Goal: Task Accomplishment & Management: Complete application form

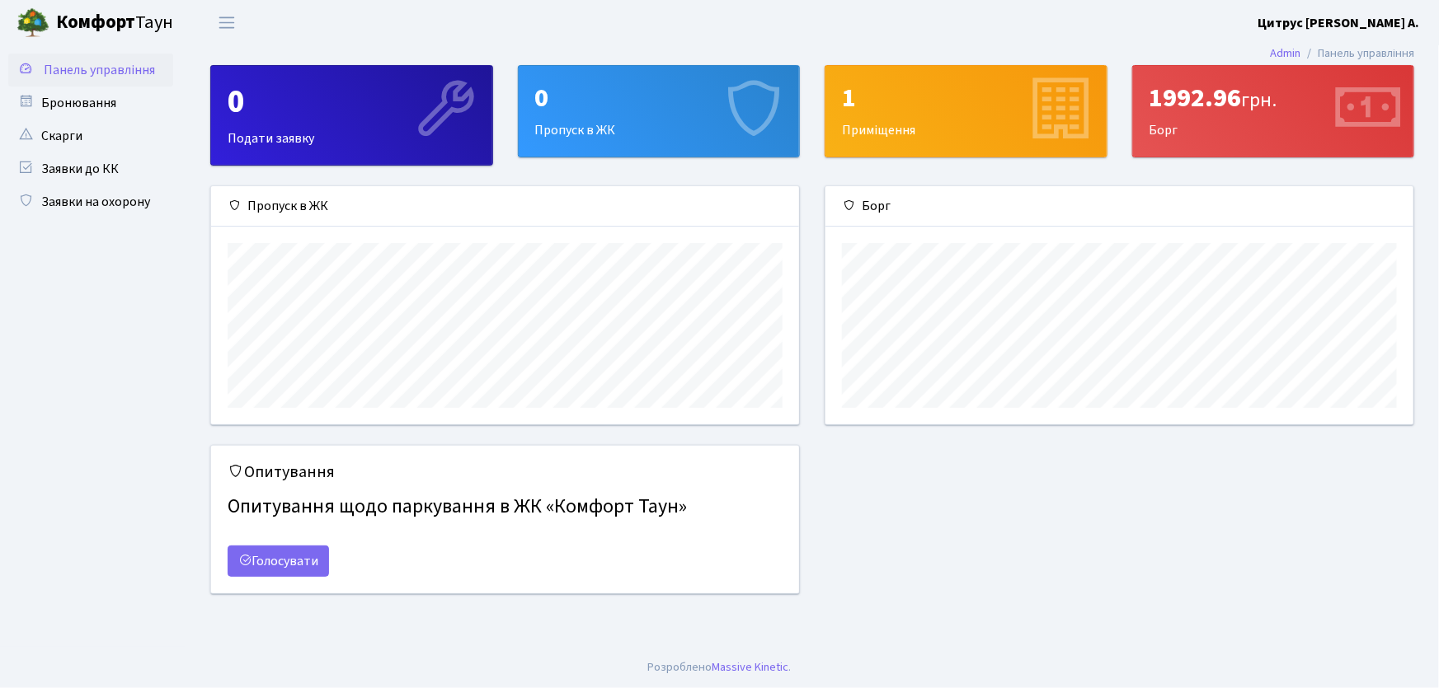
scroll to position [238, 588]
click at [119, 204] on link "Заявки на охорону" at bounding box center [90, 202] width 165 height 33
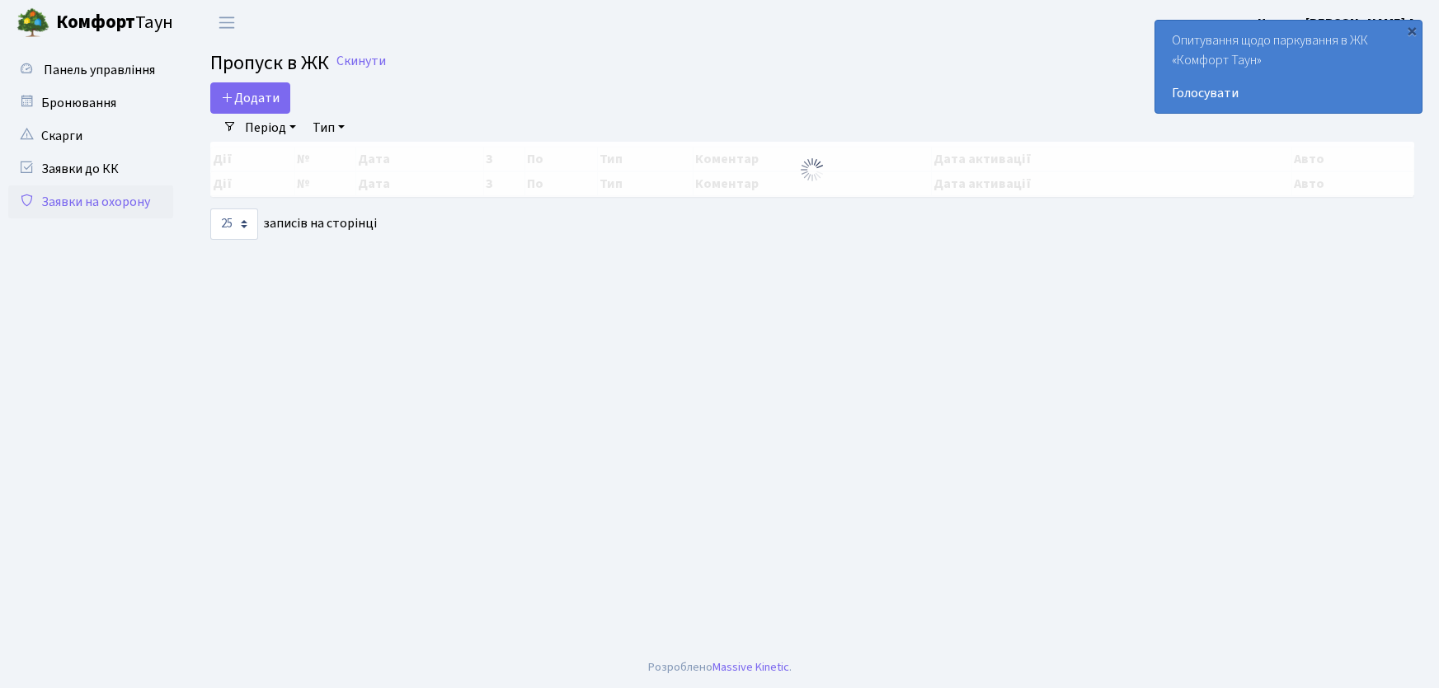
select select "25"
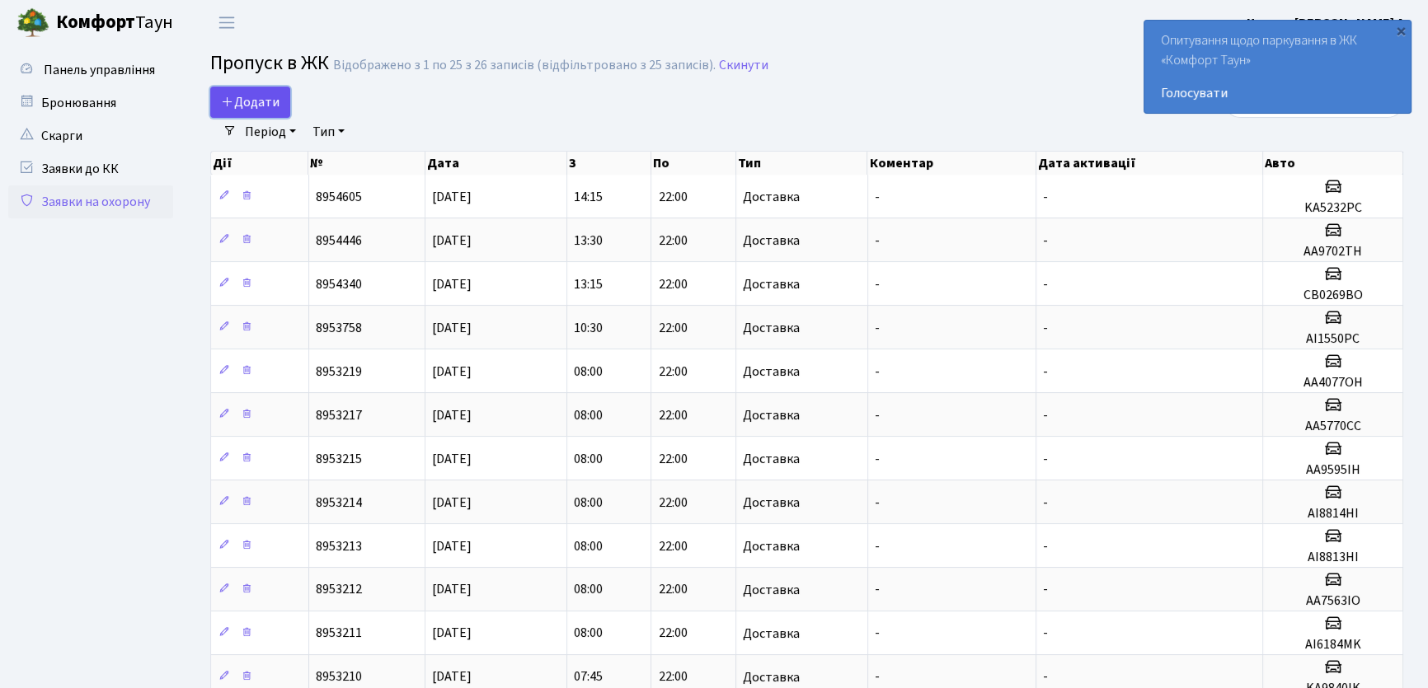
click at [270, 98] on span "Додати" at bounding box center [250, 102] width 59 height 18
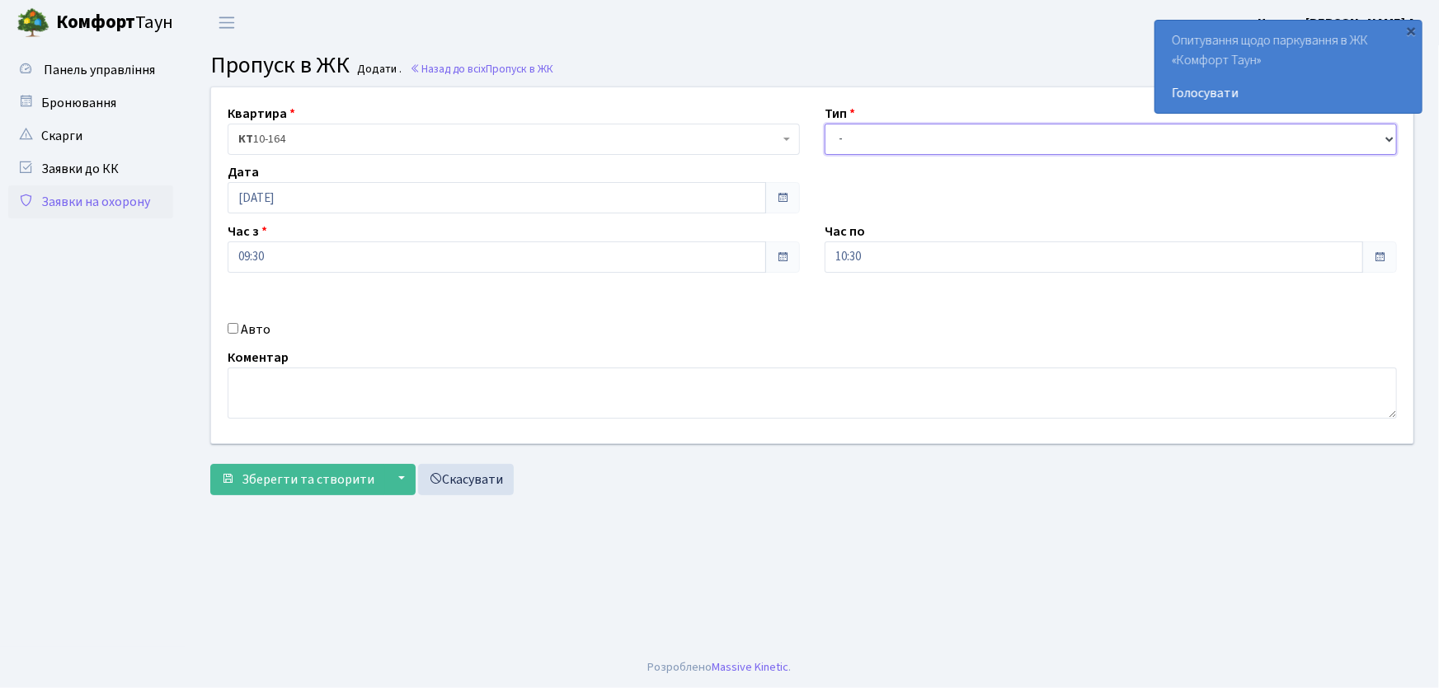
drag, startPoint x: 930, startPoint y: 130, endPoint x: 929, endPoint y: 141, distance: 10.8
click at [930, 131] on select "- Доставка Таксі Гості Сервіс" at bounding box center [1111, 139] width 572 height 31
select select "1"
click at [825, 124] on select "- Доставка Таксі Гості Сервіс" at bounding box center [1111, 139] width 572 height 31
drag, startPoint x: 889, startPoint y: 247, endPoint x: 814, endPoint y: 263, distance: 76.7
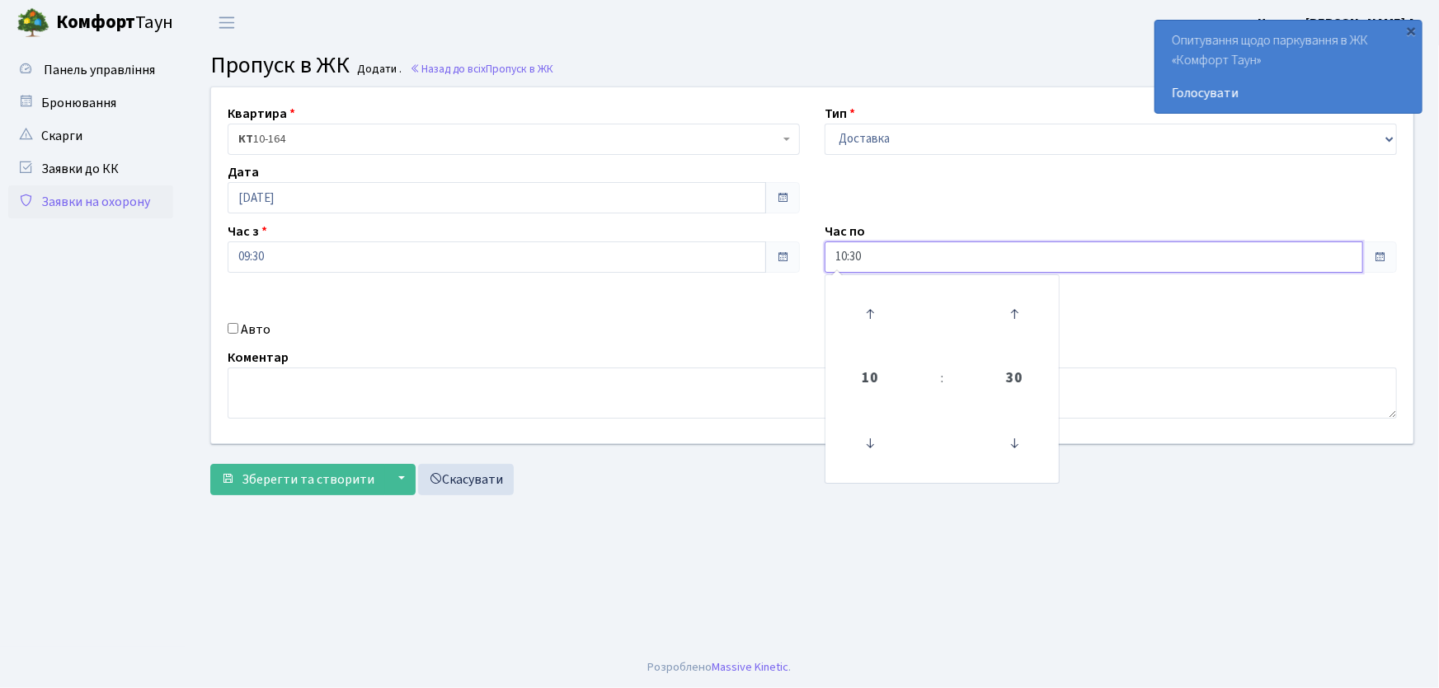
click at [814, 263] on div "Час по 10:30 10 : 30 00 01 02 03 04 05 06 07 08 09 10 11 12 13 14 15 16 17 18 1…" at bounding box center [1110, 247] width 597 height 51
type input "22:00"
click at [231, 328] on input "Авто" at bounding box center [233, 328] width 11 height 11
checkbox input "true"
type input "ф"
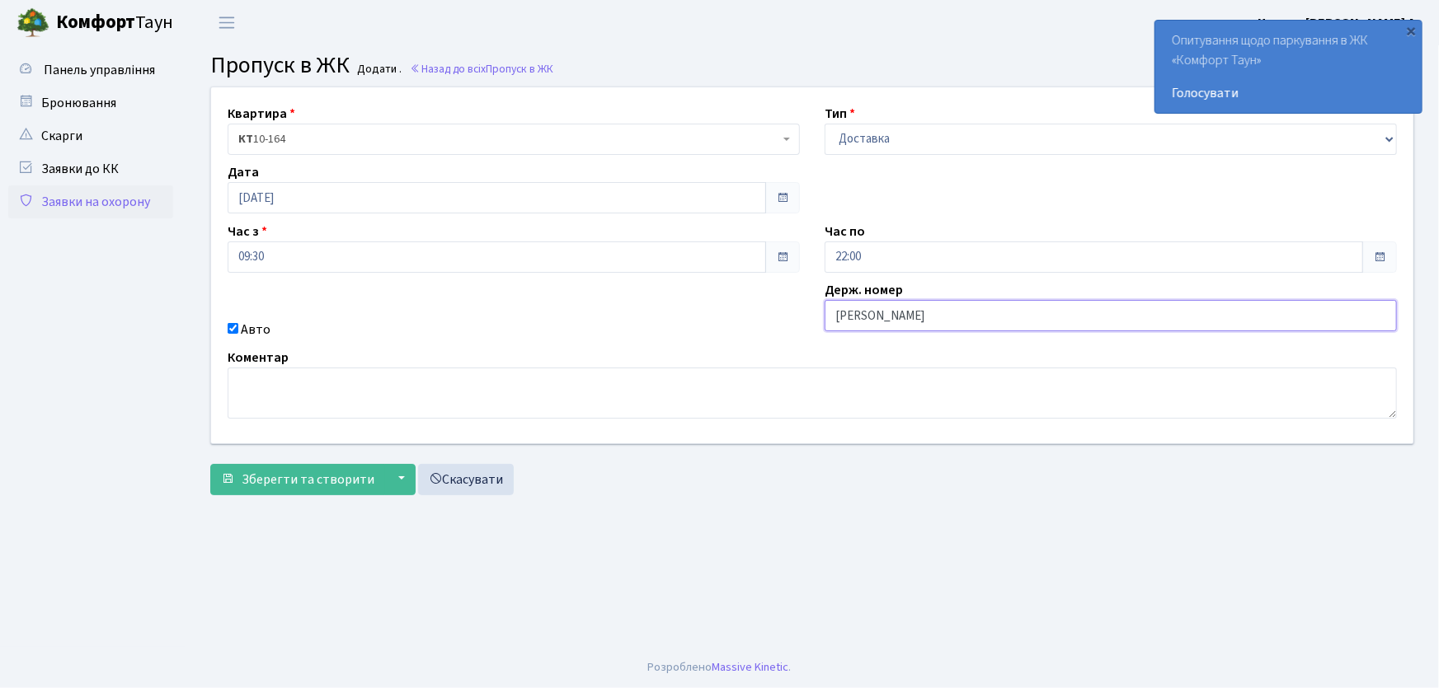
type input "АА7516PI"
click at [210, 464] on button "Зберегти та створити" at bounding box center [297, 479] width 175 height 31
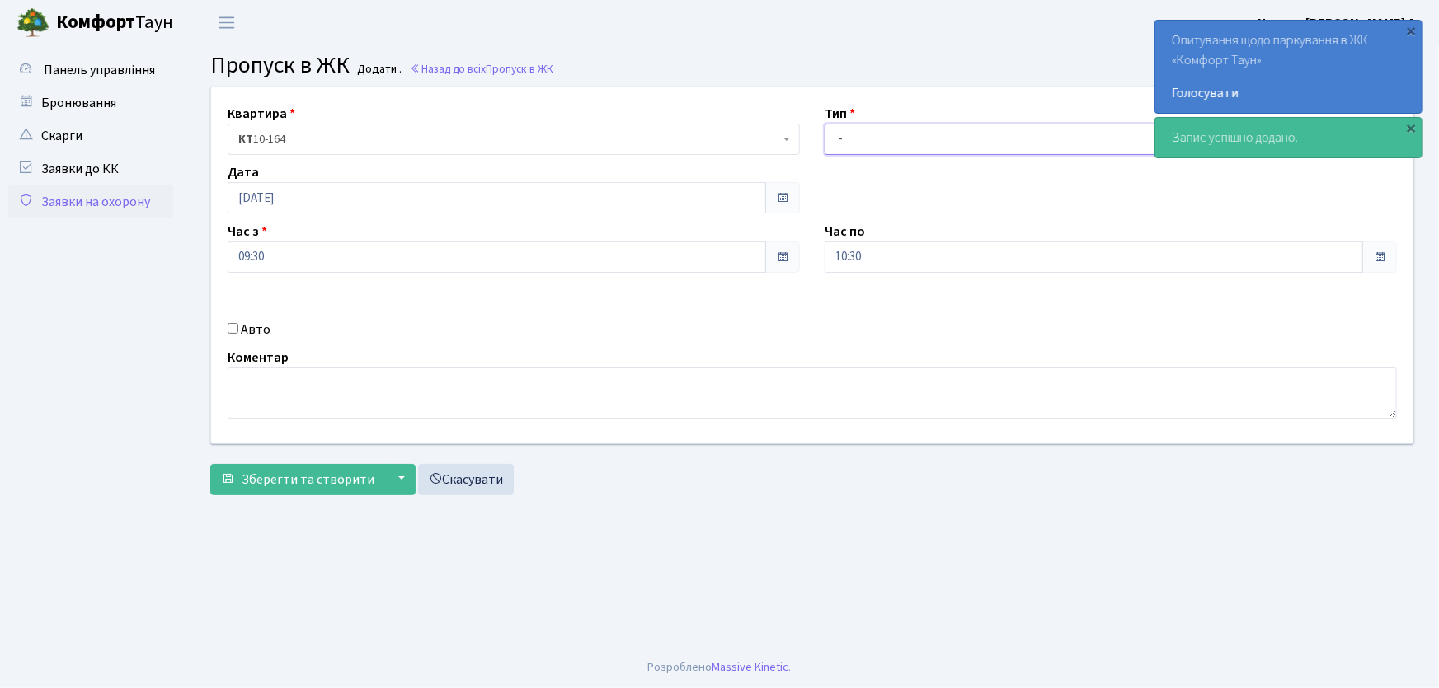
drag, startPoint x: 841, startPoint y: 130, endPoint x: 851, endPoint y: 146, distance: 18.5
click at [841, 131] on select "- Доставка Таксі Гості Сервіс" at bounding box center [1111, 139] width 572 height 31
select select "3"
click at [825, 124] on select "- Доставка Таксі Гості Сервіс" at bounding box center [1111, 139] width 572 height 31
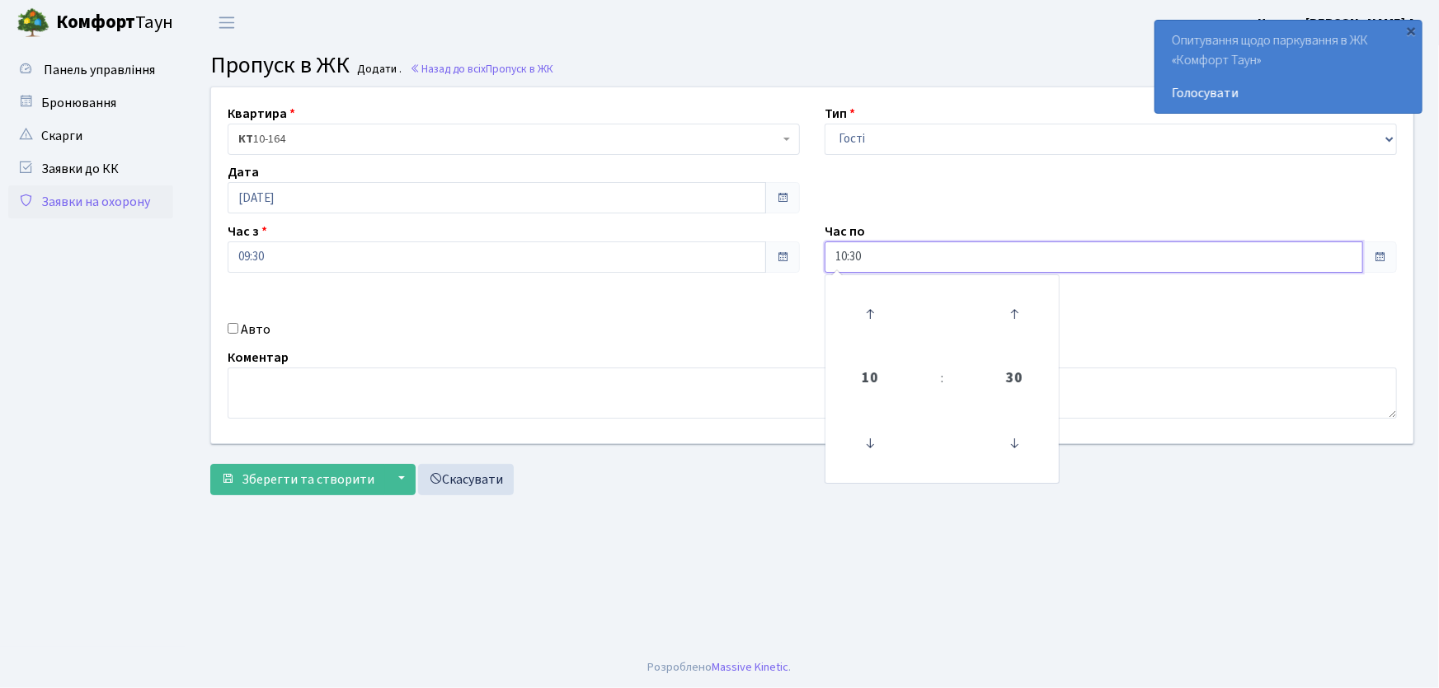
drag, startPoint x: 869, startPoint y: 256, endPoint x: 825, endPoint y: 254, distance: 43.7
click at [825, 254] on input "10:30" at bounding box center [1094, 257] width 538 height 31
type input "22:00"
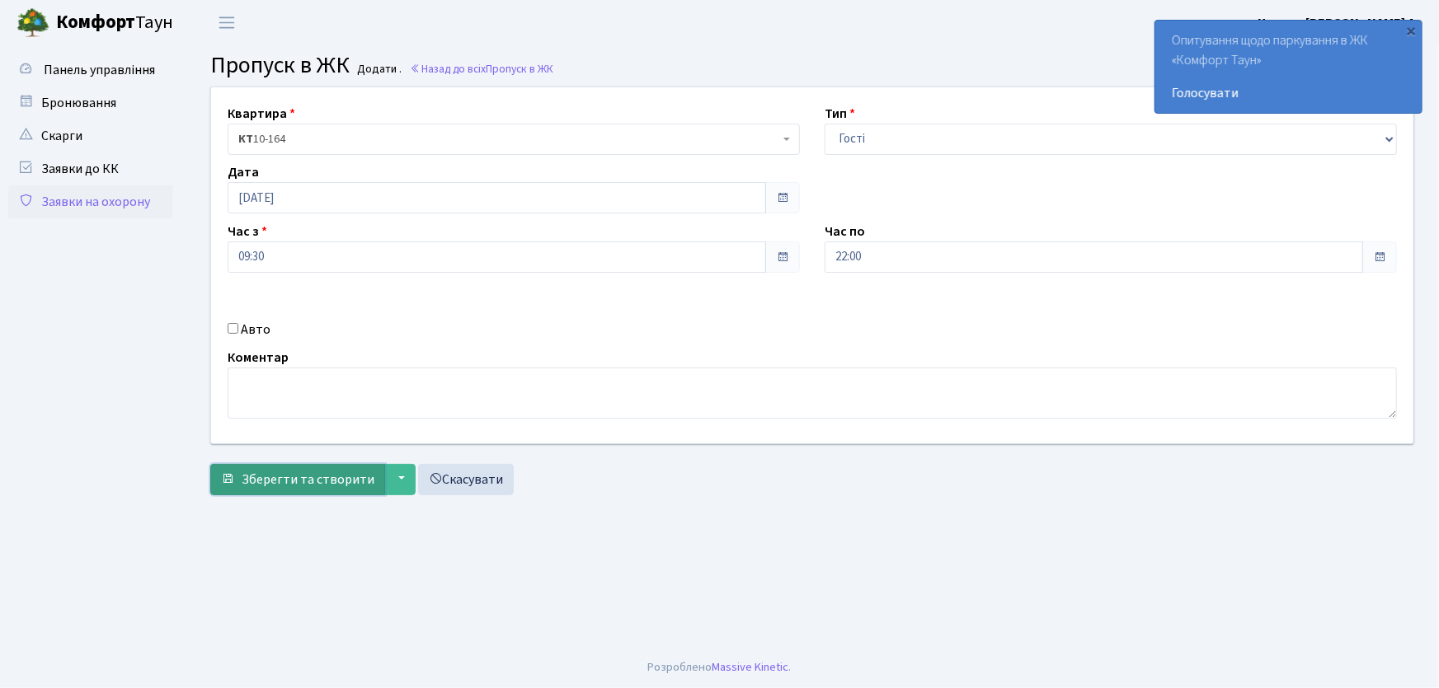
click at [327, 484] on span "Зберегти та створити" at bounding box center [308, 480] width 133 height 18
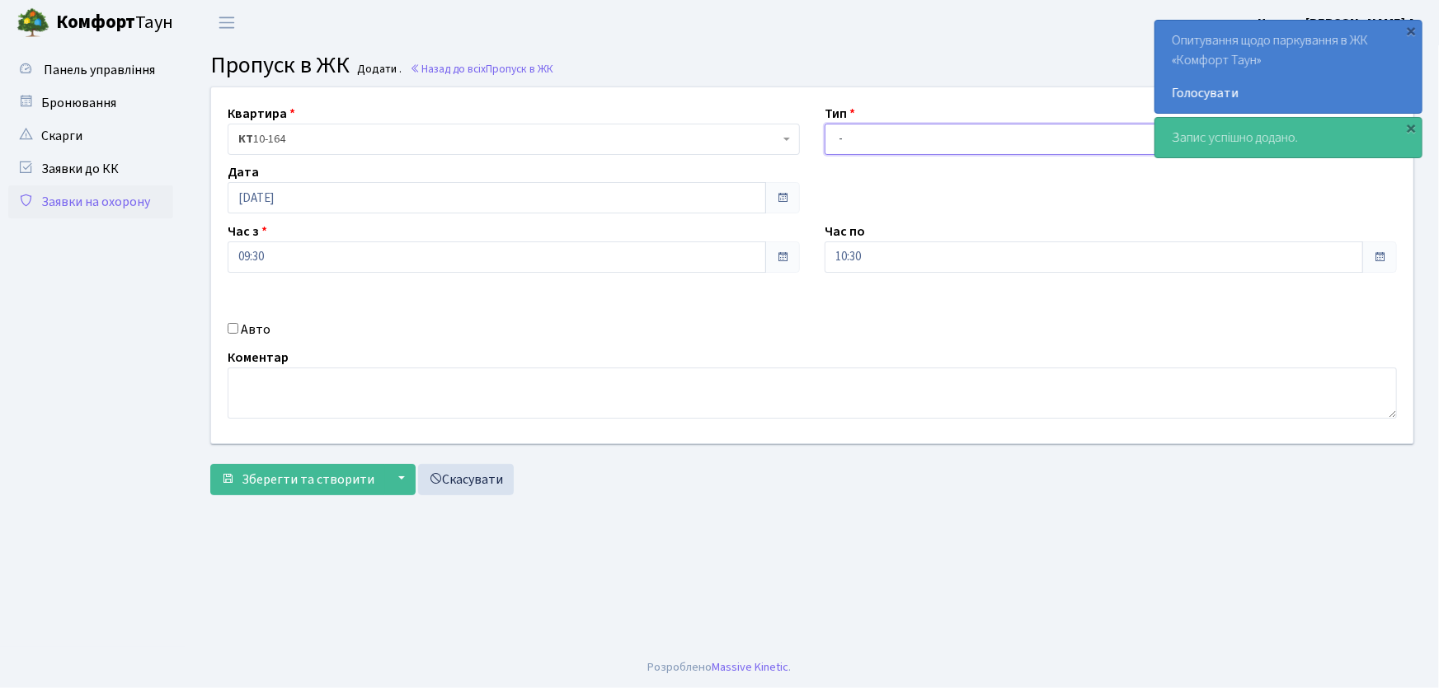
click at [848, 133] on select "- Доставка Таксі Гості Сервіс" at bounding box center [1111, 139] width 572 height 31
select select "1"
click at [825, 124] on select "- Доставка Таксі Гості Сервіс" at bounding box center [1111, 139] width 572 height 31
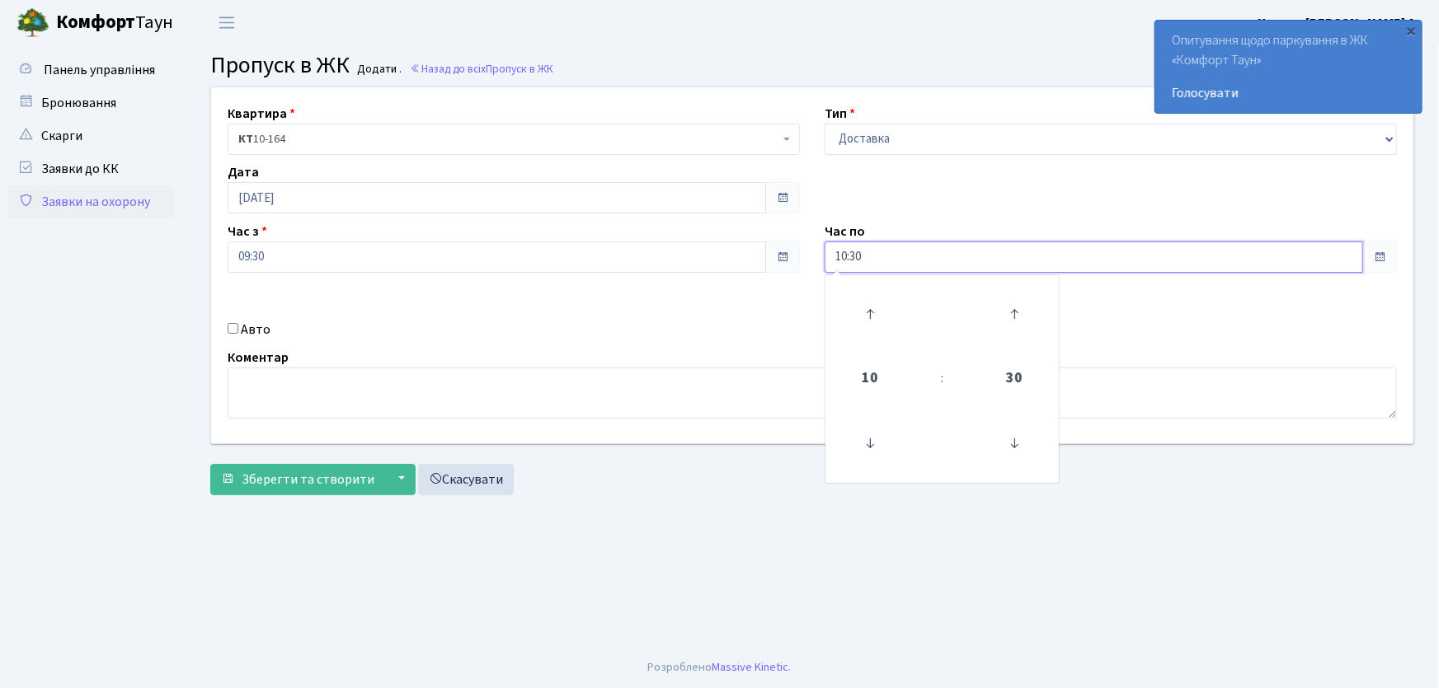
drag, startPoint x: 892, startPoint y: 247, endPoint x: 749, endPoint y: 260, distance: 143.3
click at [749, 260] on div "Квартира <b>КТ</b>&nbsp;&nbsp;&nbsp;&nbsp;10-164 КТ 10-164 Тип - Доставка Таксі…" at bounding box center [812, 265] width 1227 height 356
type input "22:00"
click at [233, 331] on input "Авто" at bounding box center [233, 328] width 11 height 11
checkbox input "true"
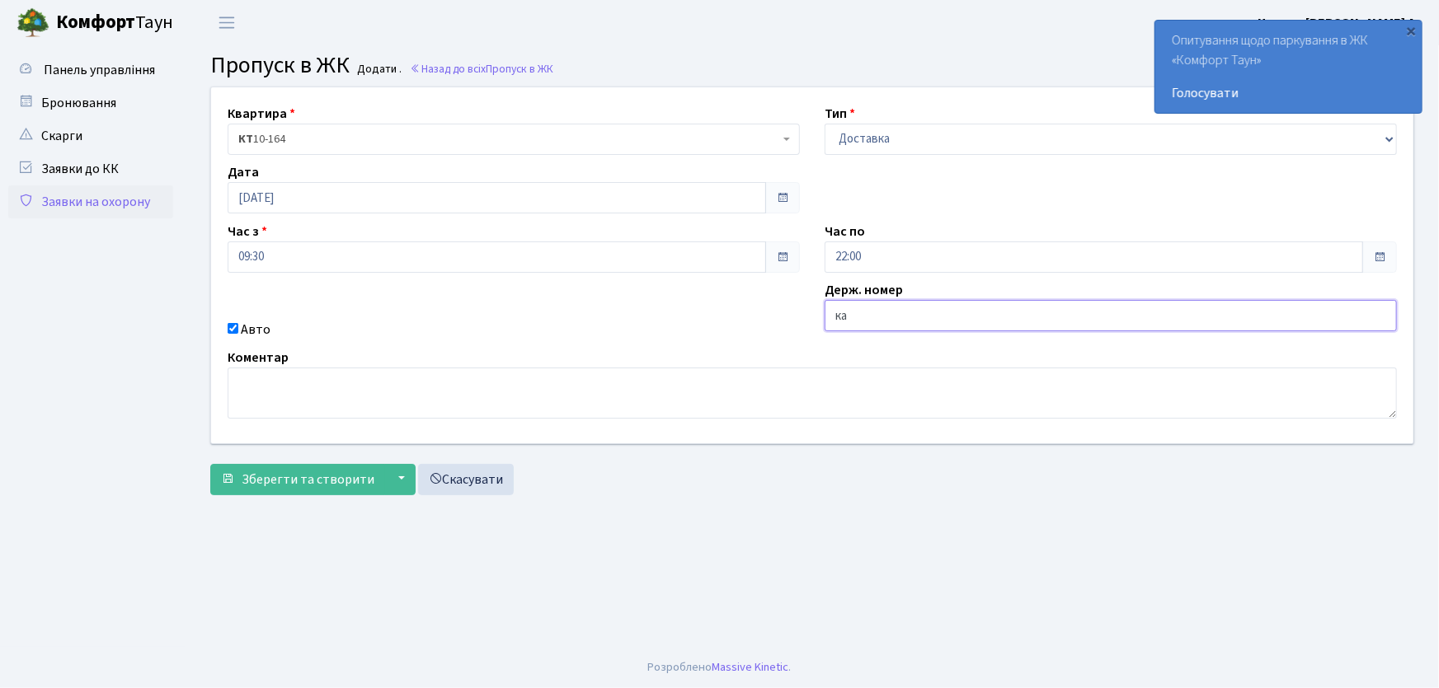
type input "КА1053НМ"
click at [210, 464] on button "Зберегти та створити" at bounding box center [297, 479] width 175 height 31
click at [849, 146] on select "- Доставка Таксі Гості Сервіс" at bounding box center [1111, 139] width 572 height 31
select select "1"
click at [825, 124] on select "- Доставка Таксі Гості Сервіс" at bounding box center [1111, 139] width 572 height 31
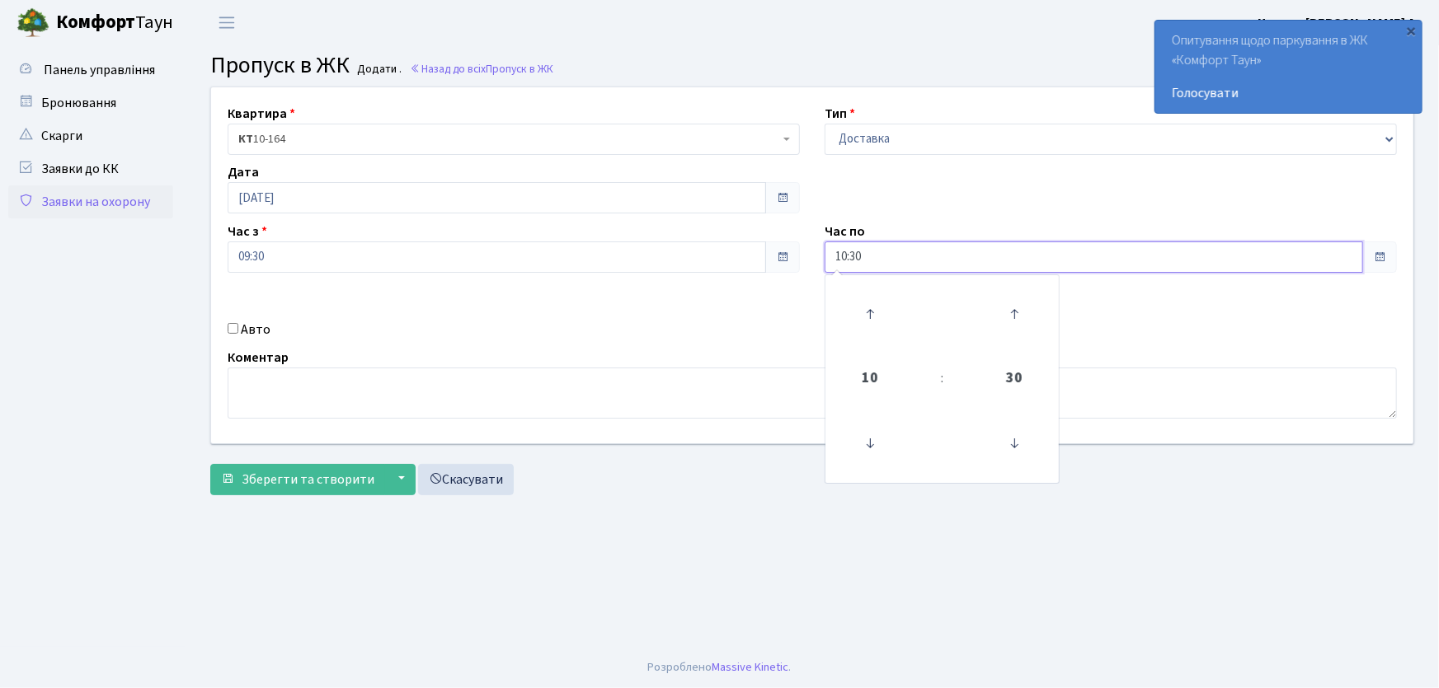
drag, startPoint x: 876, startPoint y: 251, endPoint x: 749, endPoint y: 263, distance: 128.4
click at [749, 263] on div "Квартира <b>КТ</b>&nbsp;&nbsp;&nbsp;&nbsp;10-164 КТ 10-164 Тип - Доставка Таксі…" at bounding box center [812, 265] width 1227 height 356
type input "22:00"
drag, startPoint x: 231, startPoint y: 322, endPoint x: 281, endPoint y: 344, distance: 54.7
click at [245, 330] on div "Авто" at bounding box center [513, 330] width 597 height 20
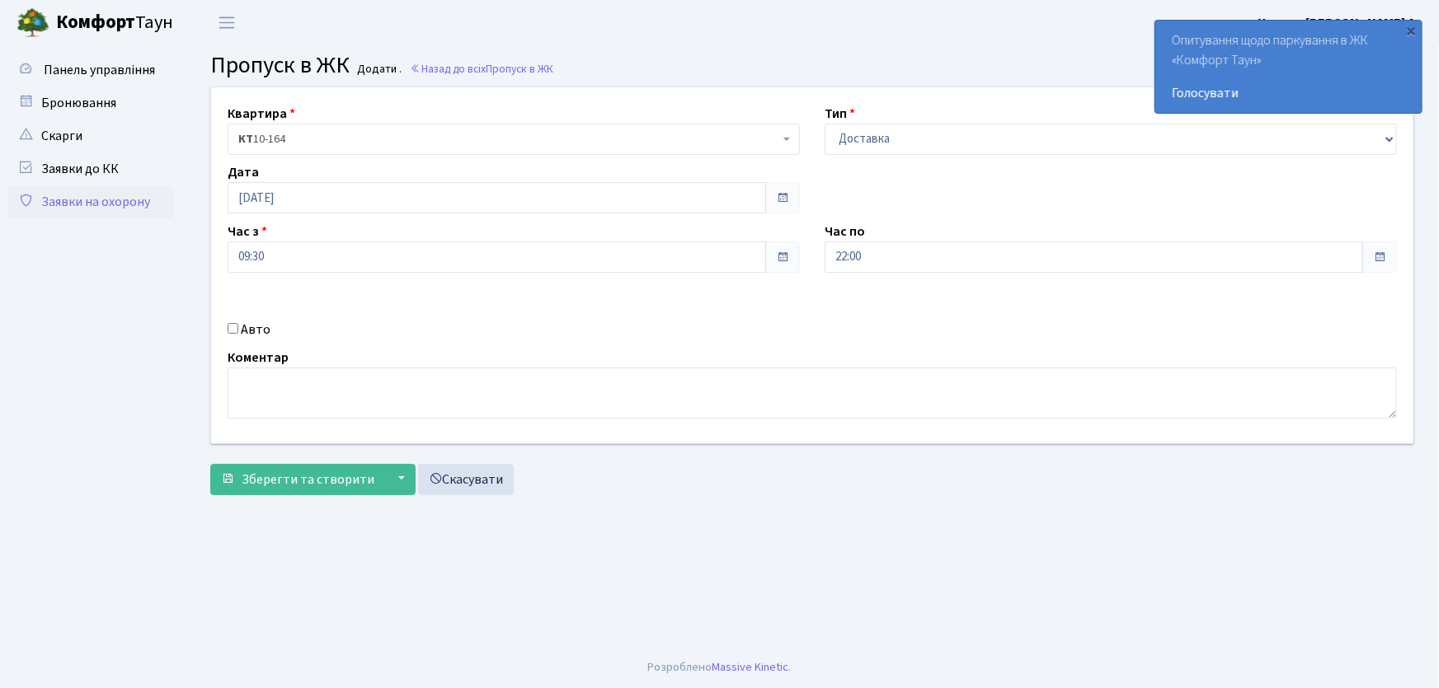
click at [233, 331] on input "Авто" at bounding box center [233, 328] width 11 height 11
checkbox input "true"
click at [840, 317] on input "кка15" at bounding box center [1111, 315] width 572 height 31
type input "ка15"
click at [210, 464] on button "Зберегти та створити" at bounding box center [297, 479] width 175 height 31
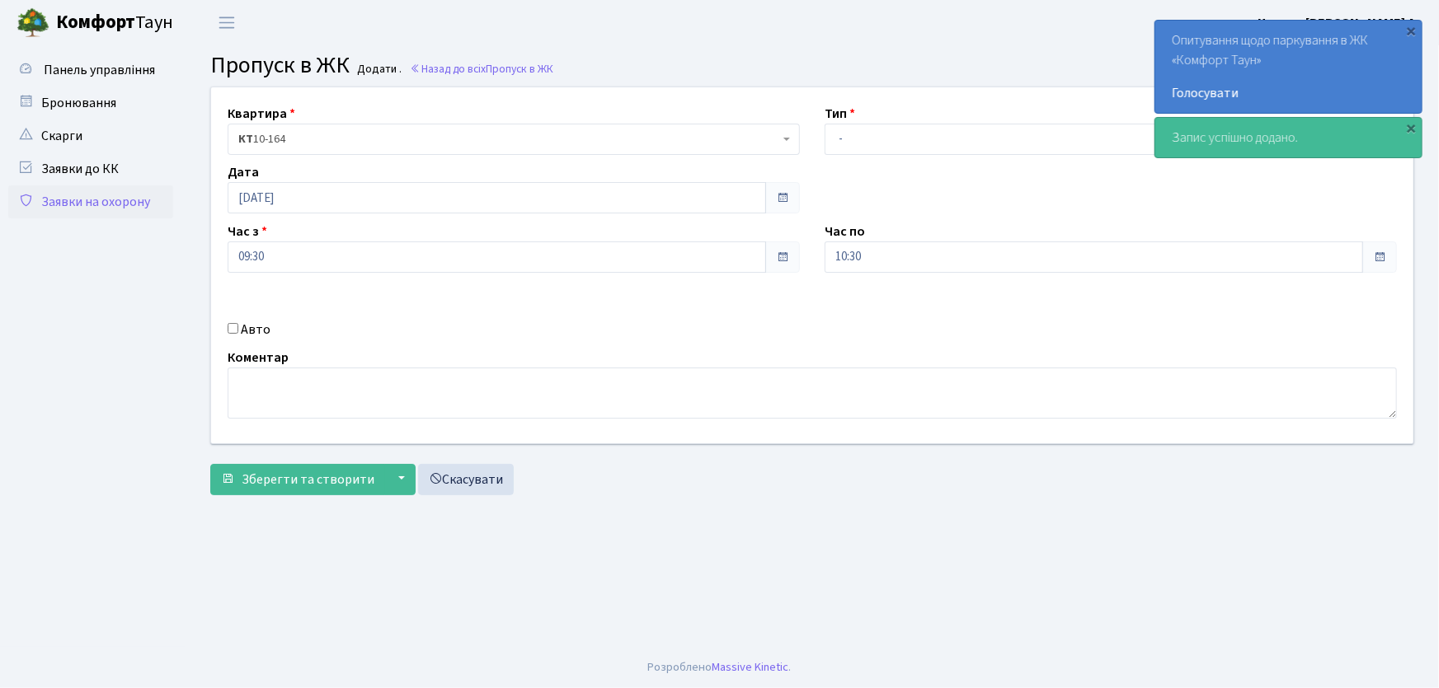
click at [132, 203] on link "Заявки на охорону" at bounding box center [90, 202] width 165 height 33
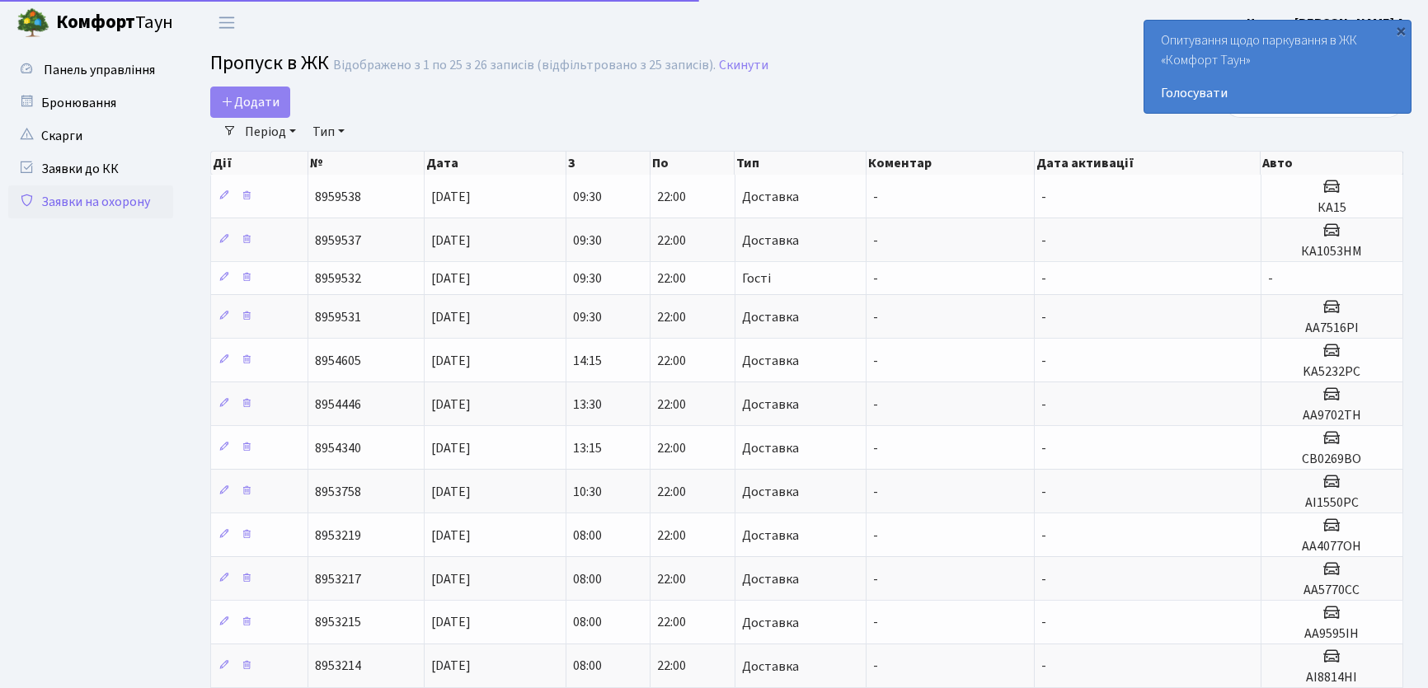
select select "25"
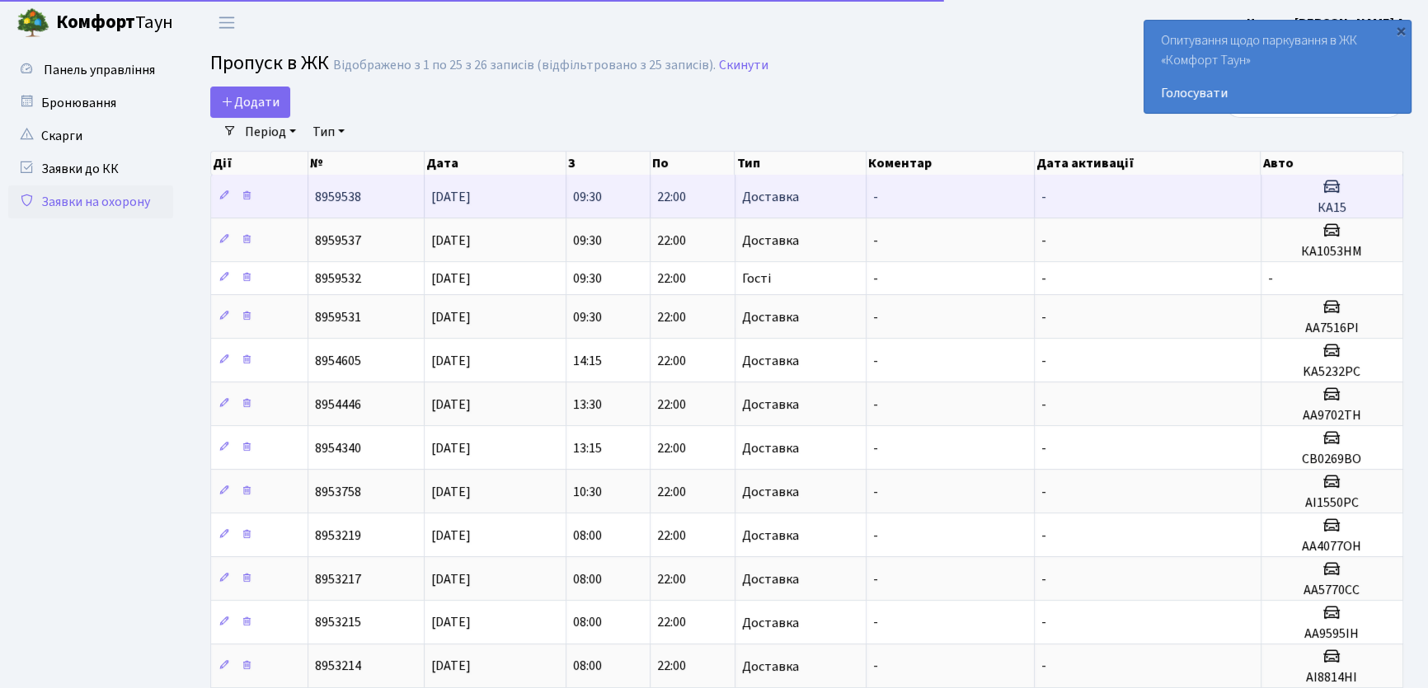
click at [955, 207] on td "-" at bounding box center [951, 196] width 168 height 43
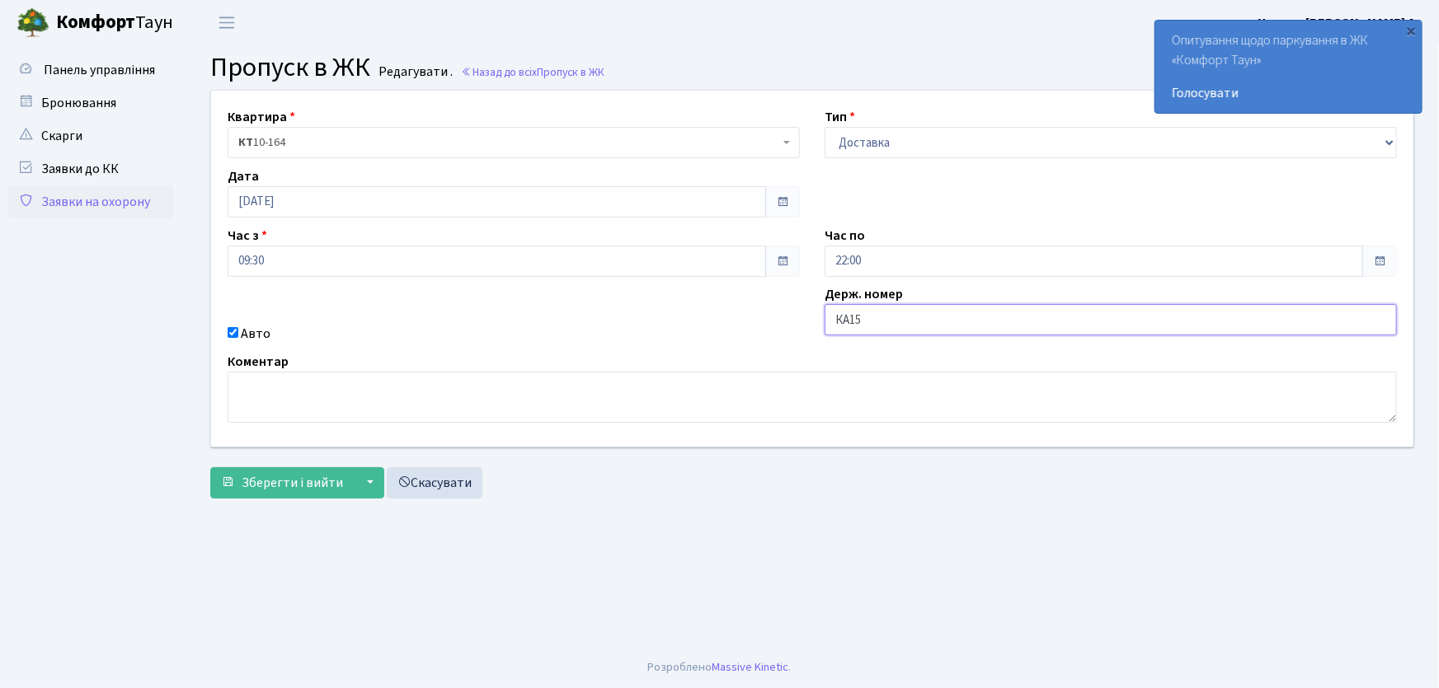
click at [879, 327] on input "КА15" at bounding box center [1111, 319] width 572 height 31
type input "КА1508СЕ"
click at [210, 468] on button "Зберегти і вийти" at bounding box center [281, 483] width 143 height 31
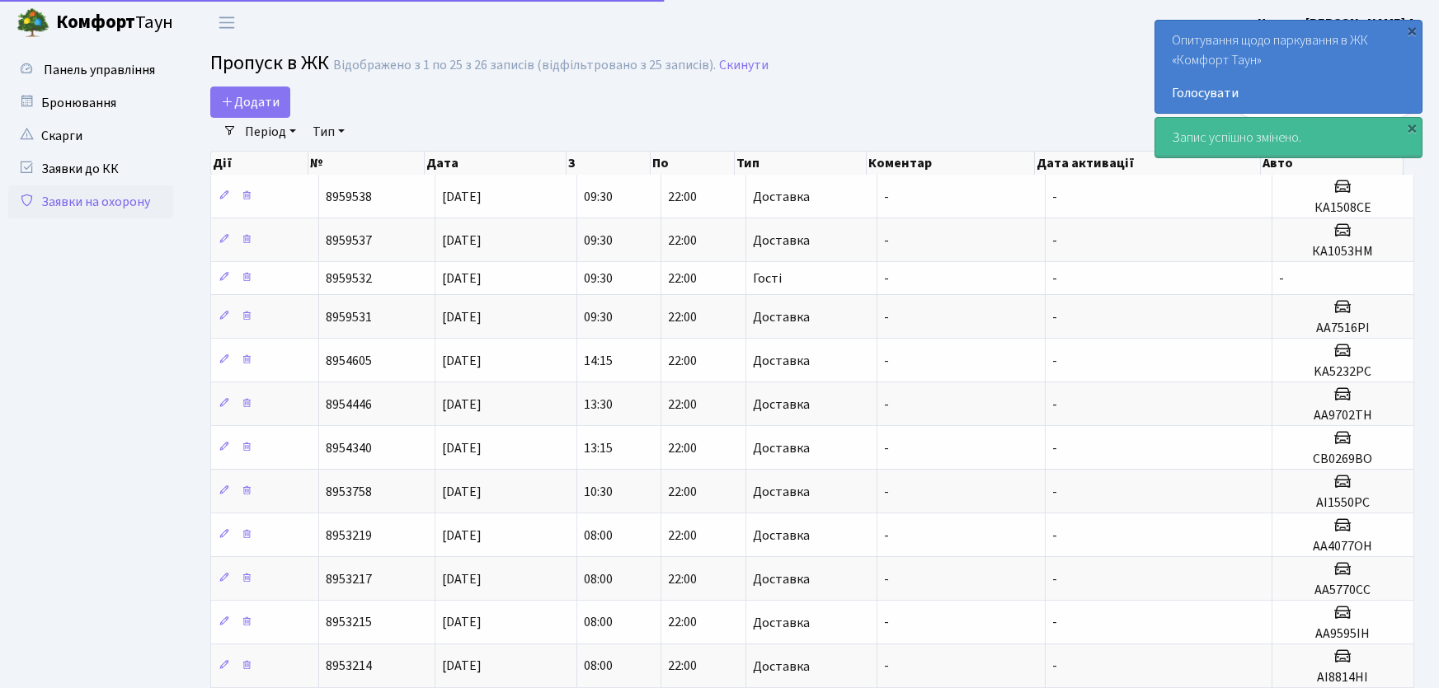
select select "25"
